Goal: Transaction & Acquisition: Purchase product/service

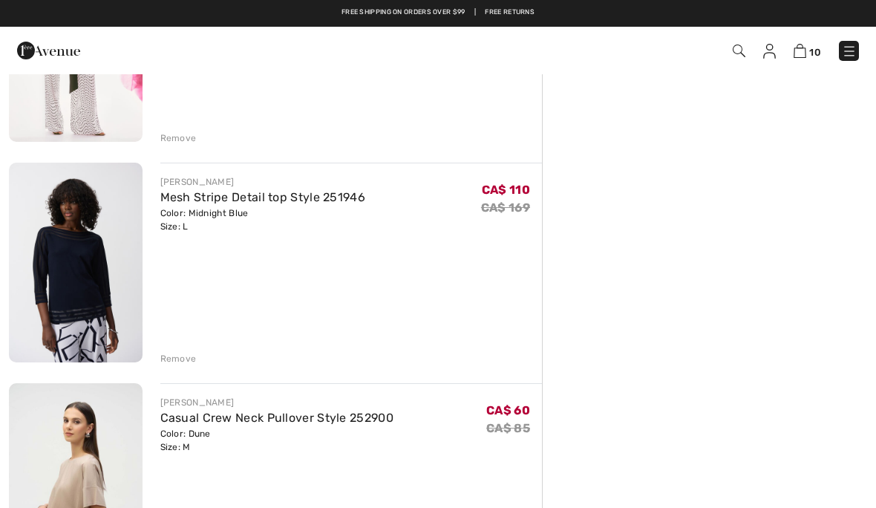
scroll to position [1207, 0]
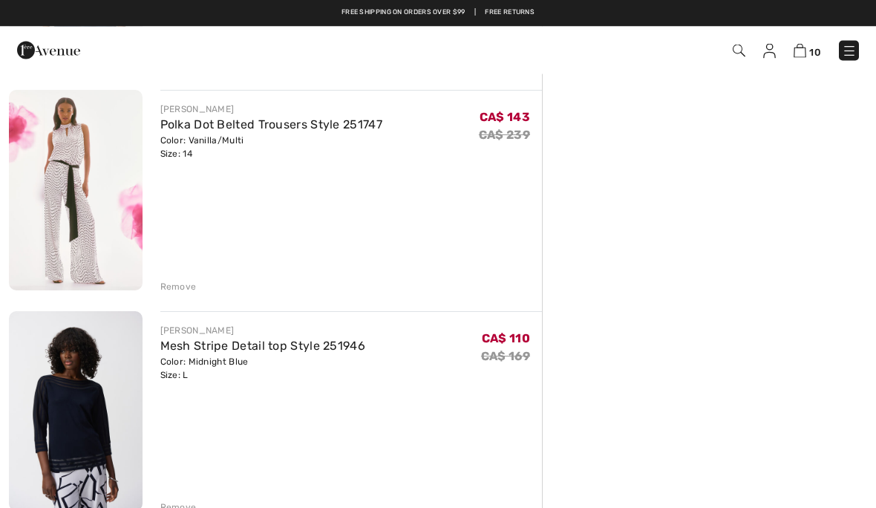
click at [234, 373] on div "Color: Midnight Blue Size: L" at bounding box center [263, 369] width 206 height 27
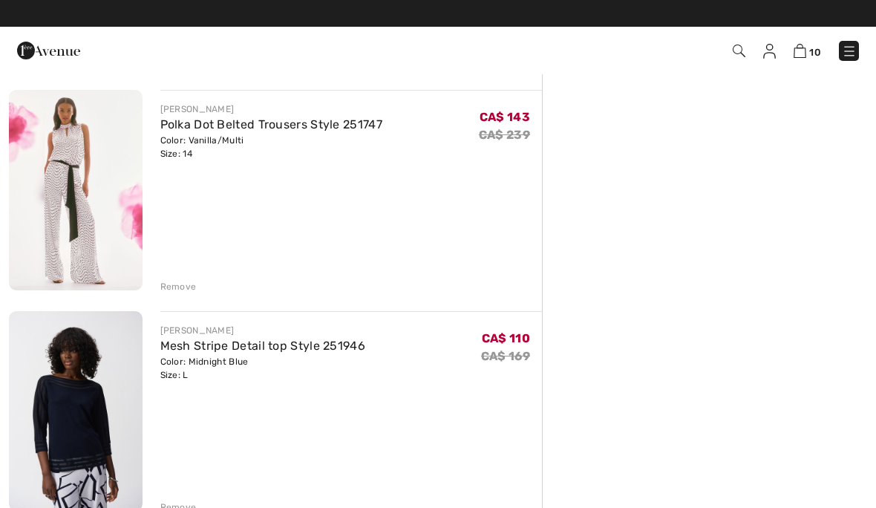
click at [235, 372] on div "Color: Midnight Blue Size: L" at bounding box center [263, 368] width 206 height 27
click at [111, 411] on img at bounding box center [76, 411] width 134 height 200
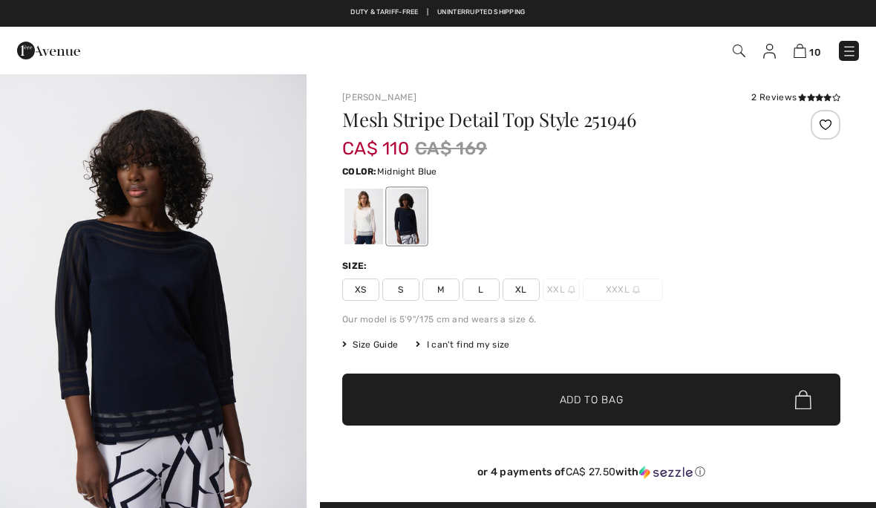
checkbox input "true"
click at [366, 223] on div at bounding box center [364, 217] width 39 height 56
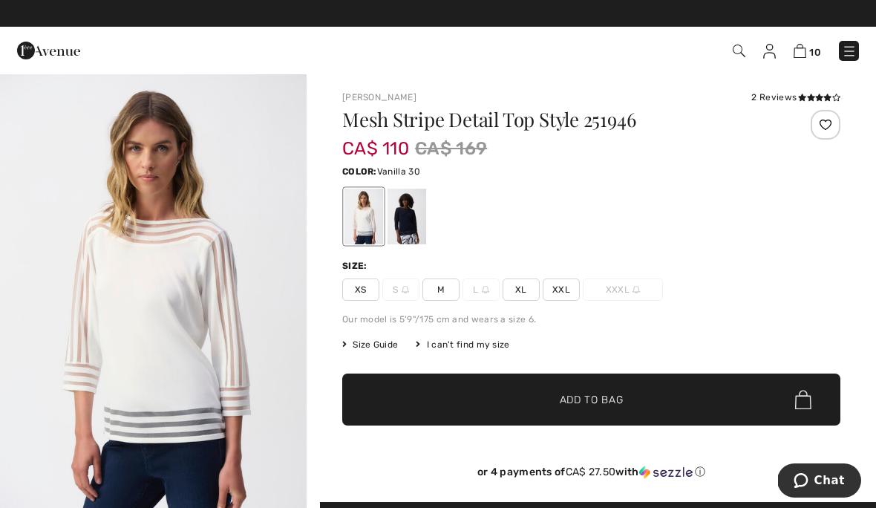
click at [415, 230] on div at bounding box center [407, 217] width 39 height 56
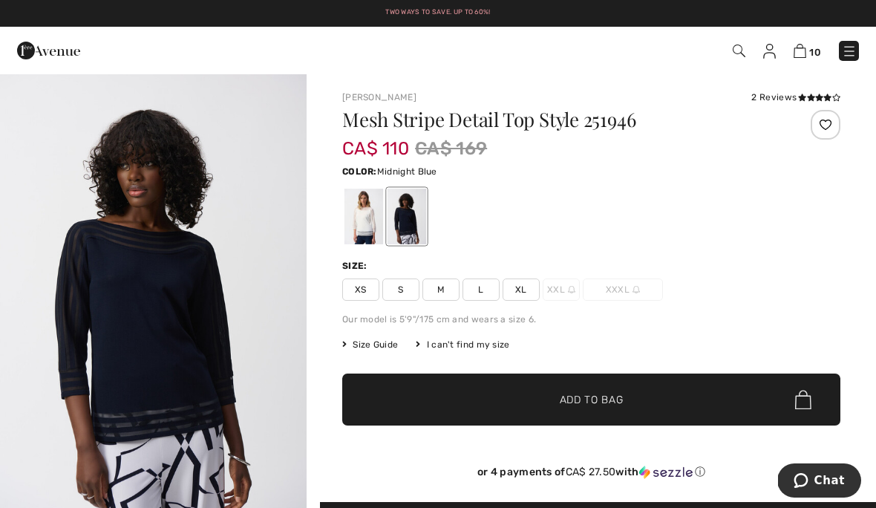
click at [769, 100] on div "2 Reviews" at bounding box center [796, 97] width 89 height 13
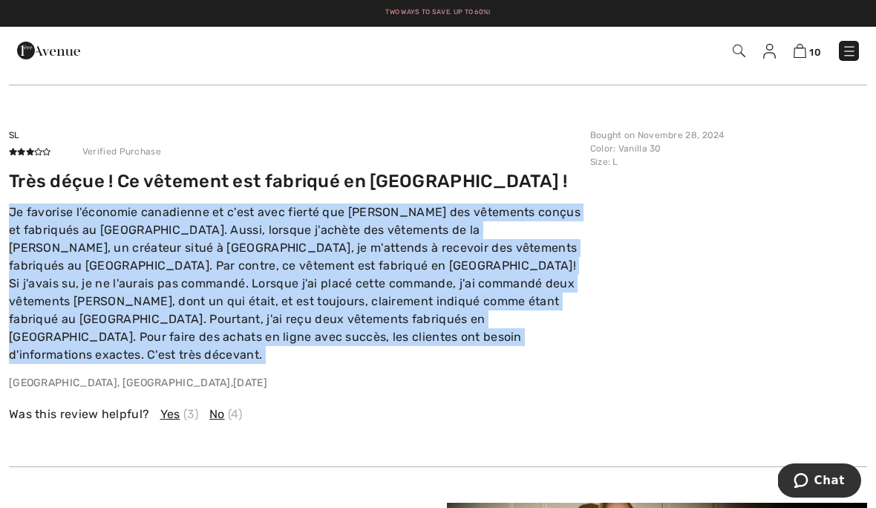
scroll to position [2488, 0]
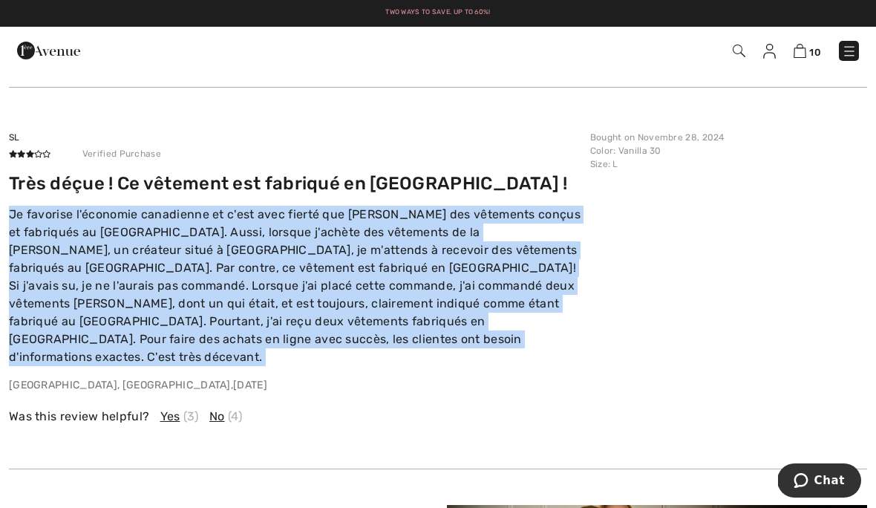
click at [490, 163] on div "SL Verified Purchase Très déçue ! Ce vêtement est fabriqué en Chine ! Je favori…" at bounding box center [295, 262] width 573 height 262
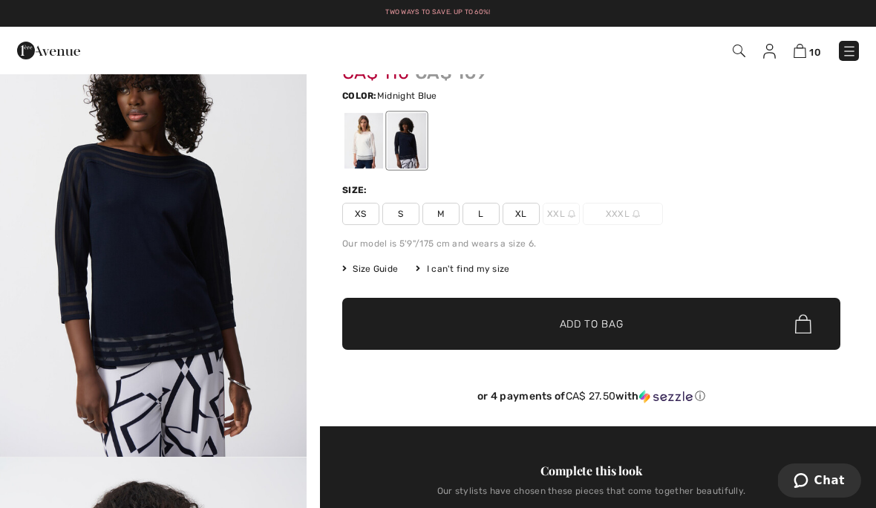
scroll to position [0, 0]
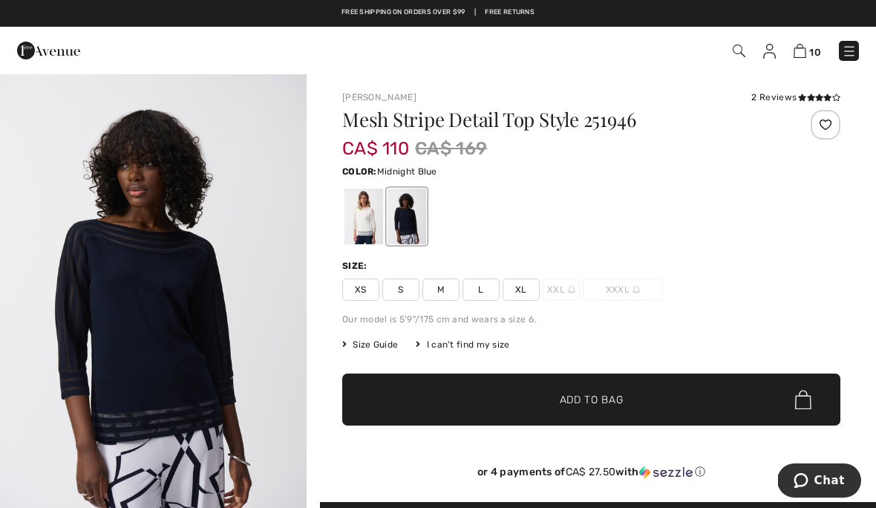
click at [551, 104] on div "Joseph Ribkoff 2 Reviews 2 Reviews Mesh Stripe Detail Top Style 251946 CA$ 110 …" at bounding box center [591, 296] width 498 height 411
click at [670, 212] on div at bounding box center [591, 217] width 498 height 62
click at [368, 217] on div at bounding box center [364, 217] width 39 height 56
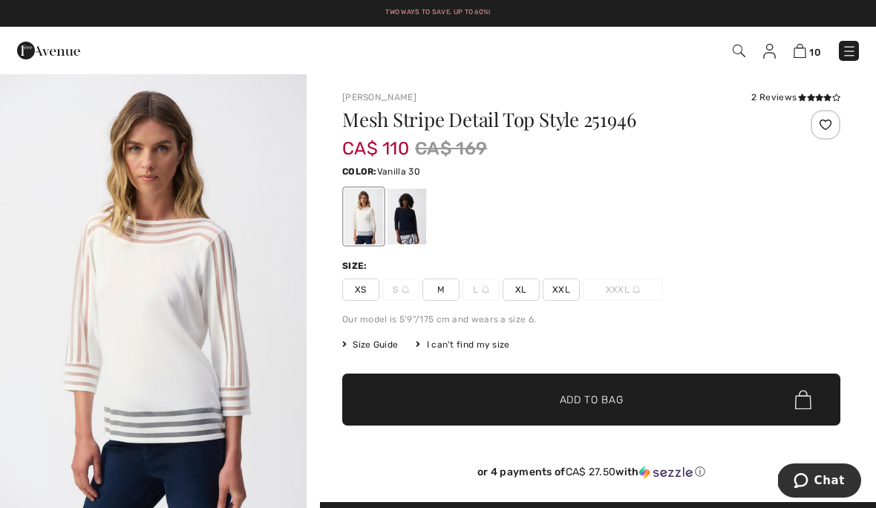
click at [796, 58] on img at bounding box center [800, 51] width 13 height 14
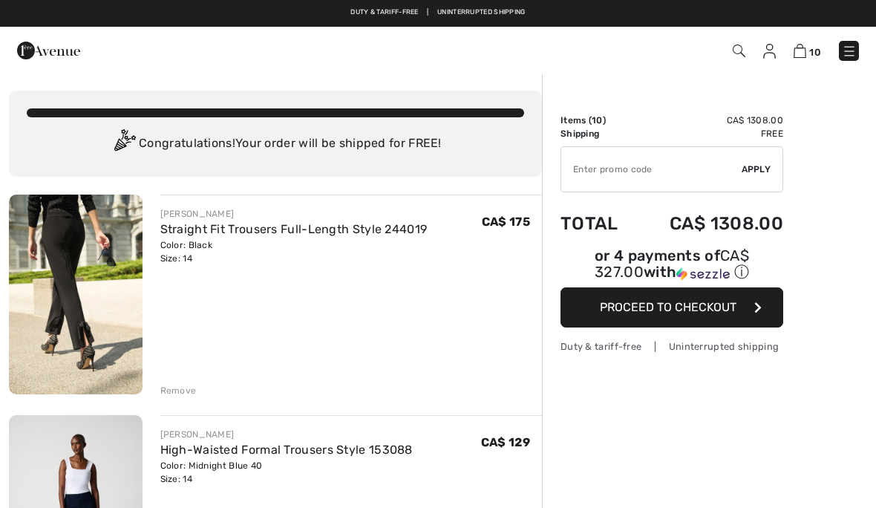
checkbox input "true"
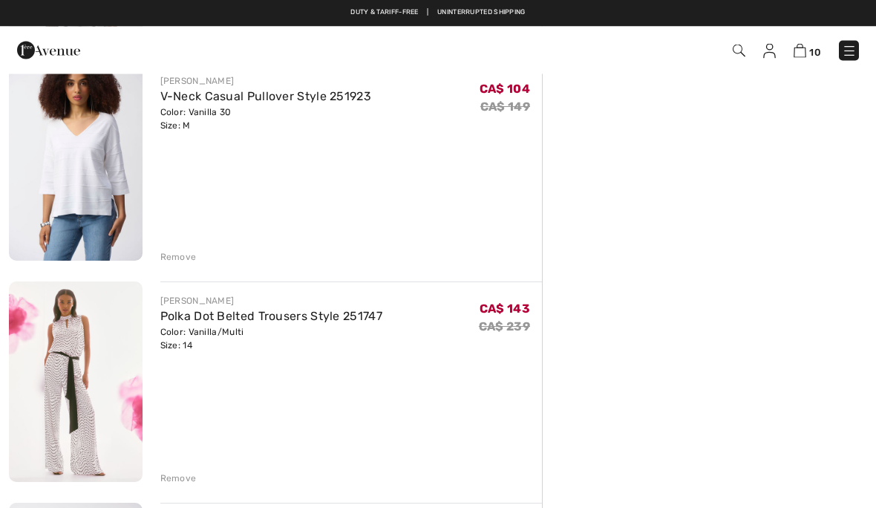
scroll to position [1013, 0]
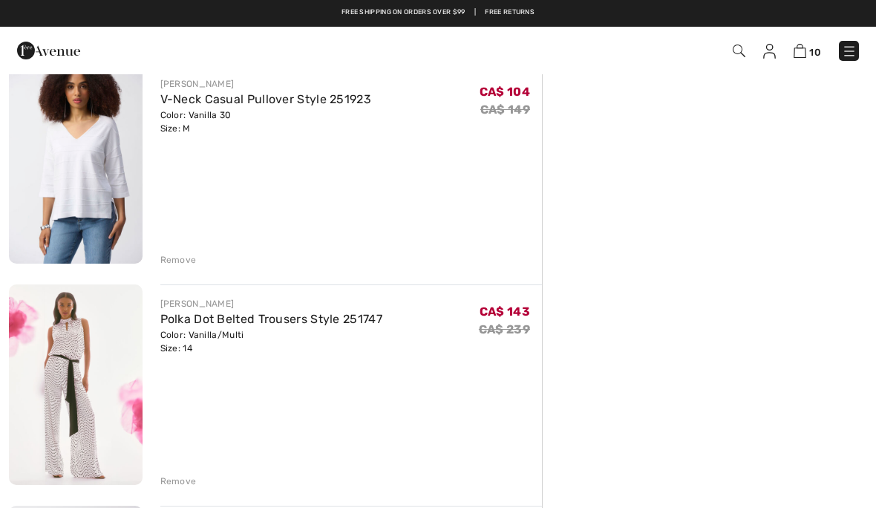
click at [92, 174] on img at bounding box center [76, 165] width 134 height 200
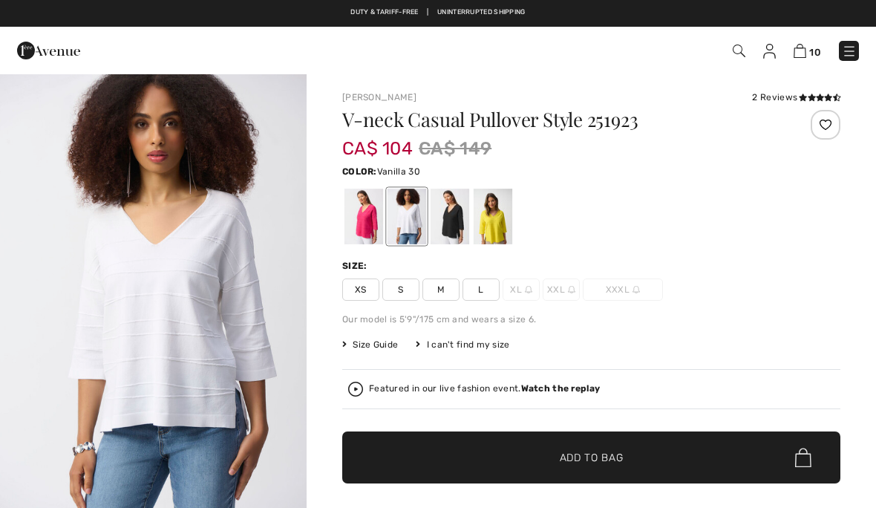
checkbox input "true"
click at [737, 339] on div "Size Guide I can't find my size Select Size XS S M L XL - Sold Out XXL - Sold O…" at bounding box center [591, 344] width 498 height 13
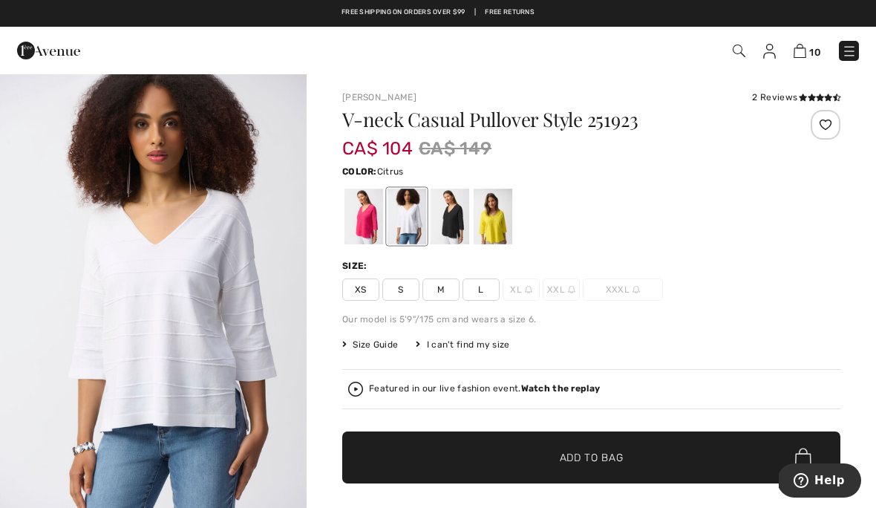
click at [498, 223] on div at bounding box center [493, 217] width 39 height 56
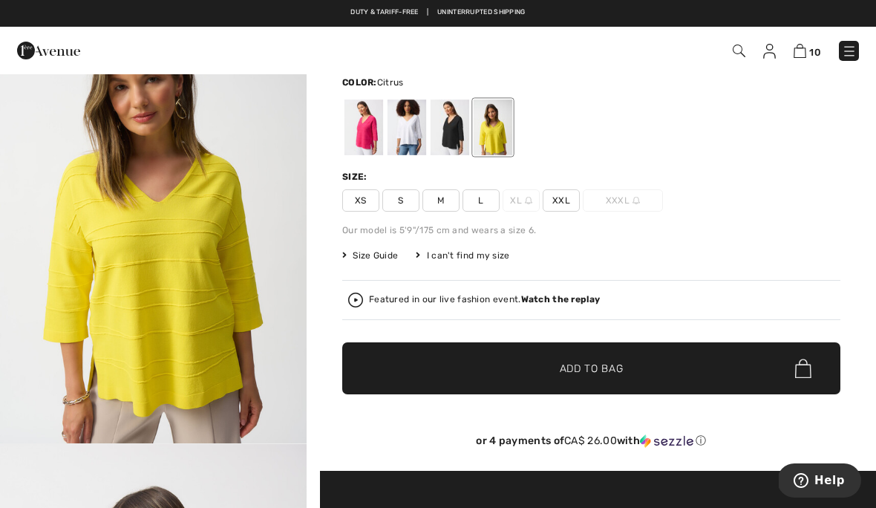
scroll to position [88, 0]
